Goal: Entertainment & Leisure: Consume media (video, audio)

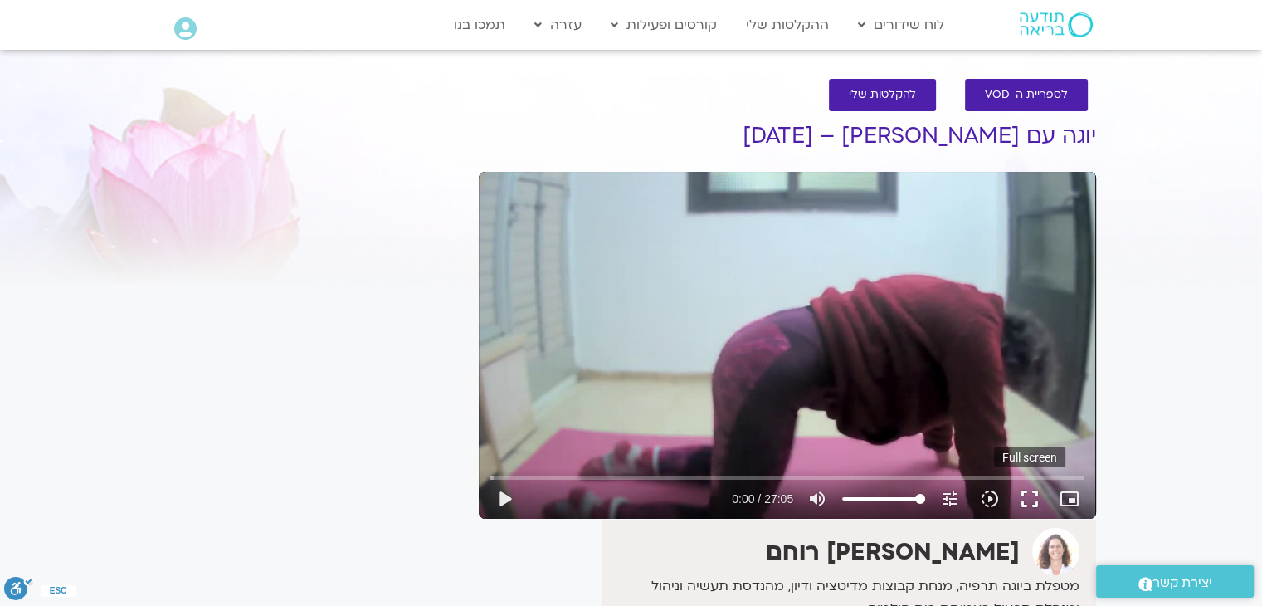
click at [1032, 497] on button "fullscreen" at bounding box center [1030, 499] width 40 height 40
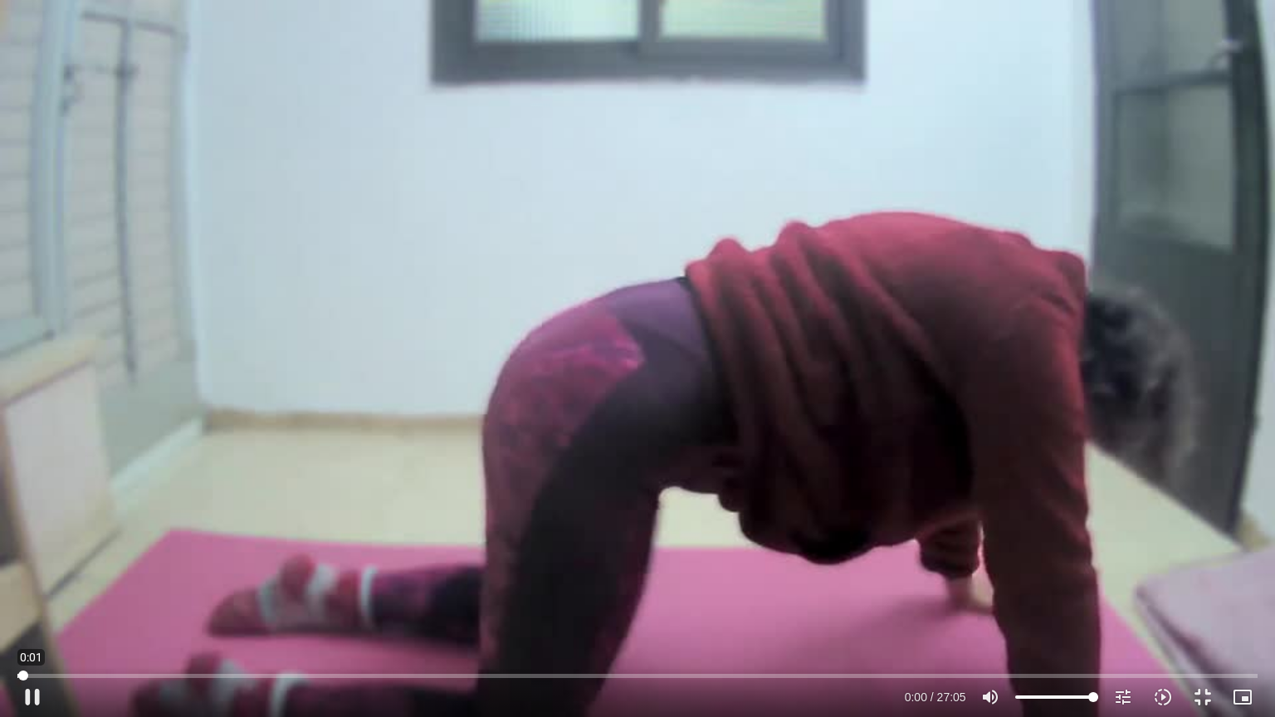
click at [23, 605] on input "Seek" at bounding box center [636, 676] width 1239 height 10
click at [27, 605] on div "Skip Ad 0:01 play_arrow 0:00 / 27:05 volume_up Mute tune Resolution Auto 480p s…" at bounding box center [636, 690] width 1249 height 54
click at [30, 605] on button "play_arrow" at bounding box center [32, 697] width 40 height 40
click at [22, 605] on div "Skip Ad 0:00 pause 0:01 / 27:05 volume_up Mute tune Resolution Auto 480p slow_m…" at bounding box center [636, 690] width 1249 height 54
click at [30, 605] on button "pause" at bounding box center [32, 697] width 40 height 40
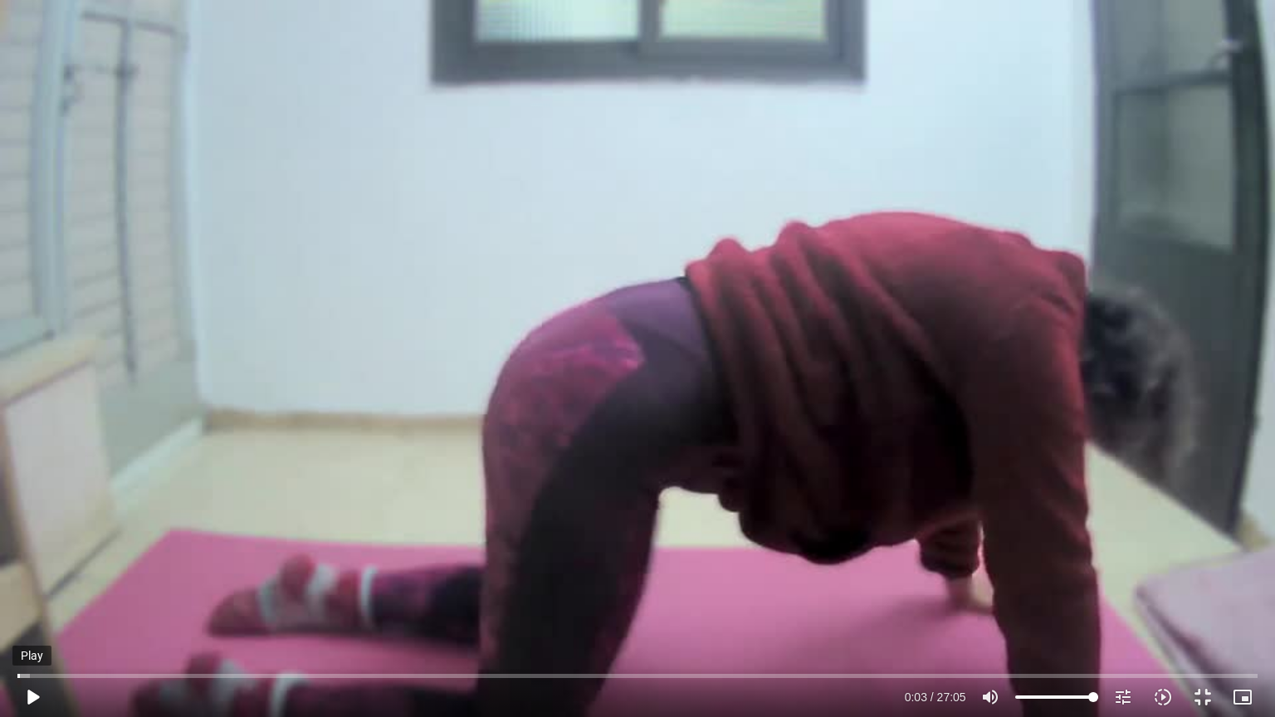
click at [34, 605] on button "play_arrow" at bounding box center [32, 697] width 40 height 40
click at [30, 605] on button "pause" at bounding box center [32, 697] width 40 height 40
click at [30, 605] on button "play_arrow" at bounding box center [32, 697] width 40 height 40
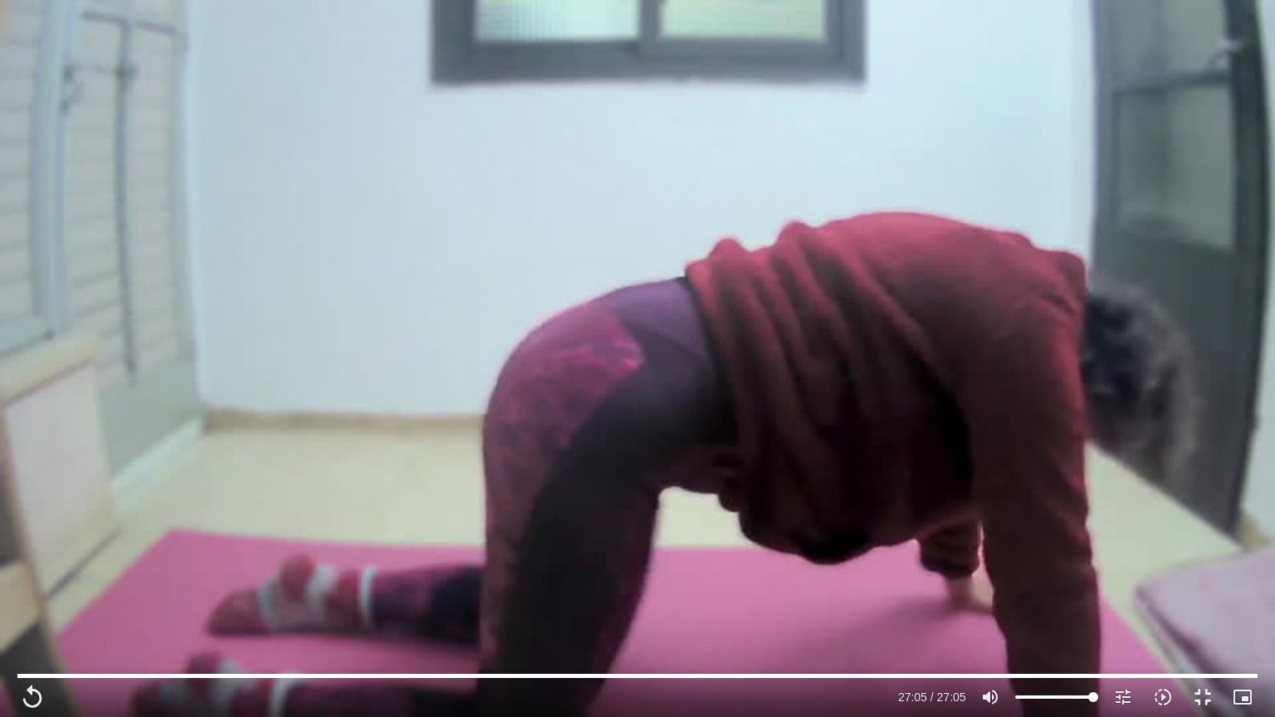
click at [640, 53] on div "Skip Ad 5:00 replay 27:05 / 27:05 volume_up Mute tune Resolution Auto 480p slow…" at bounding box center [637, 358] width 1275 height 717
type input "0"
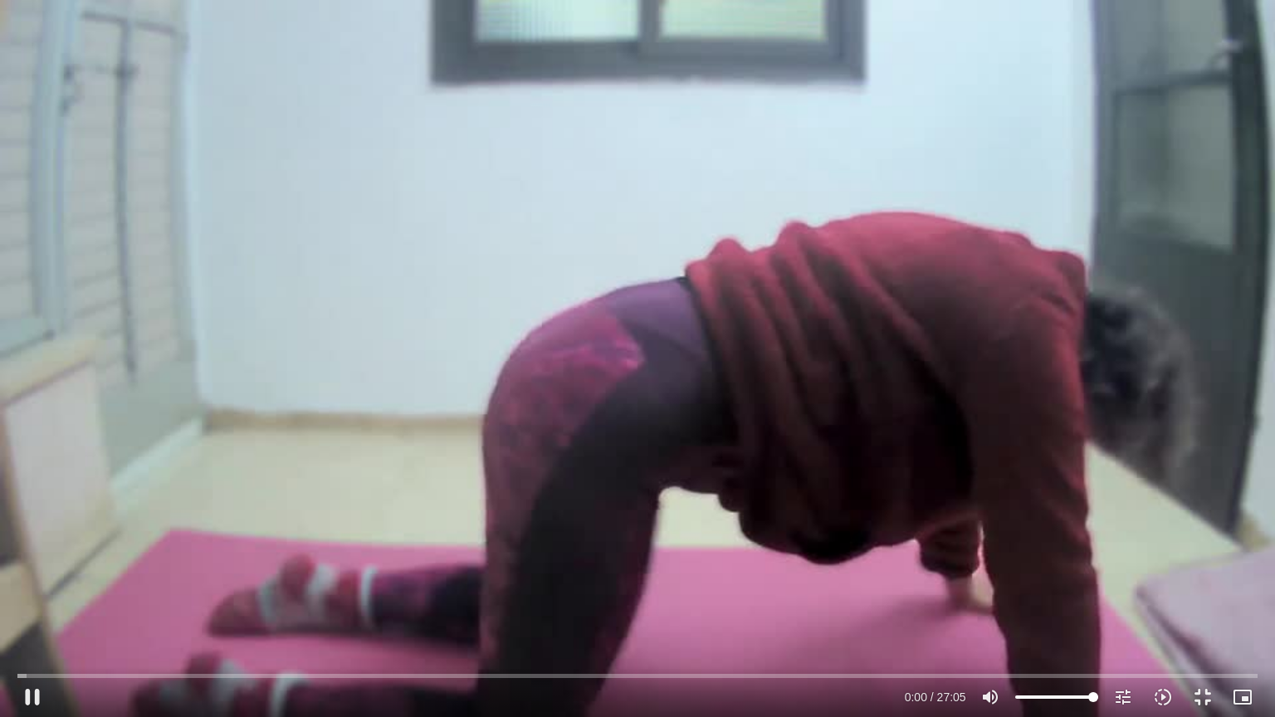
click at [636, 48] on div "Skip Ad 5:00 pause 0:00 / 27:05 volume_up Mute tune Resolution Auto 480p slow_m…" at bounding box center [637, 358] width 1275 height 717
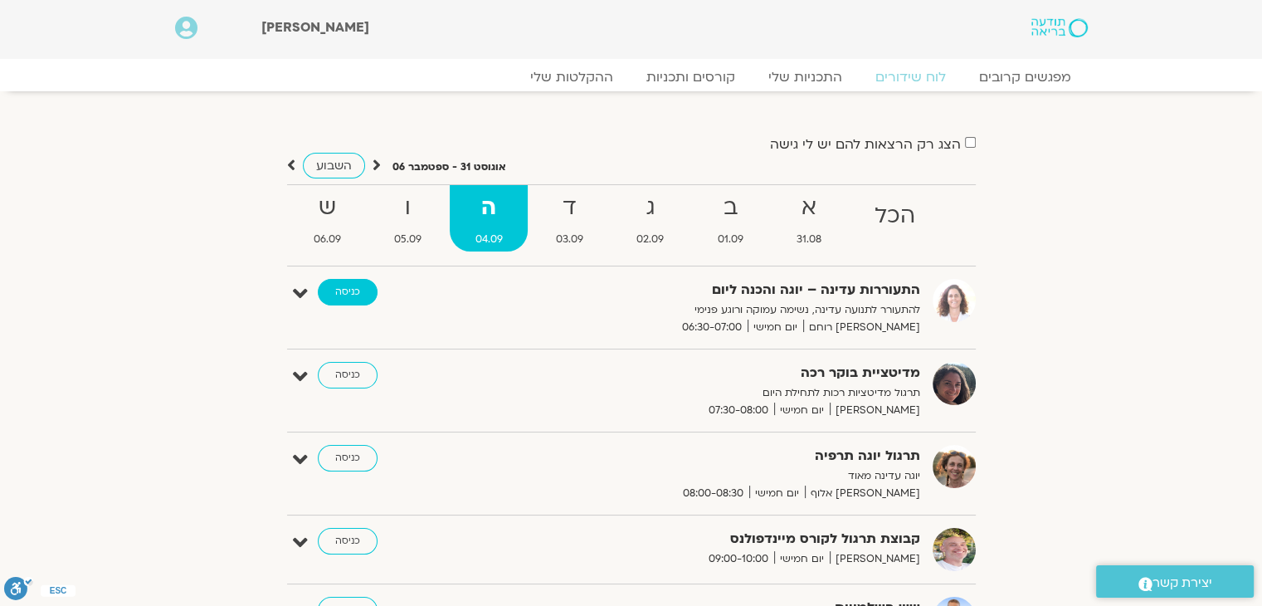
click at [339, 290] on link "כניסה" at bounding box center [348, 292] width 60 height 27
